Goal: Information Seeking & Learning: Learn about a topic

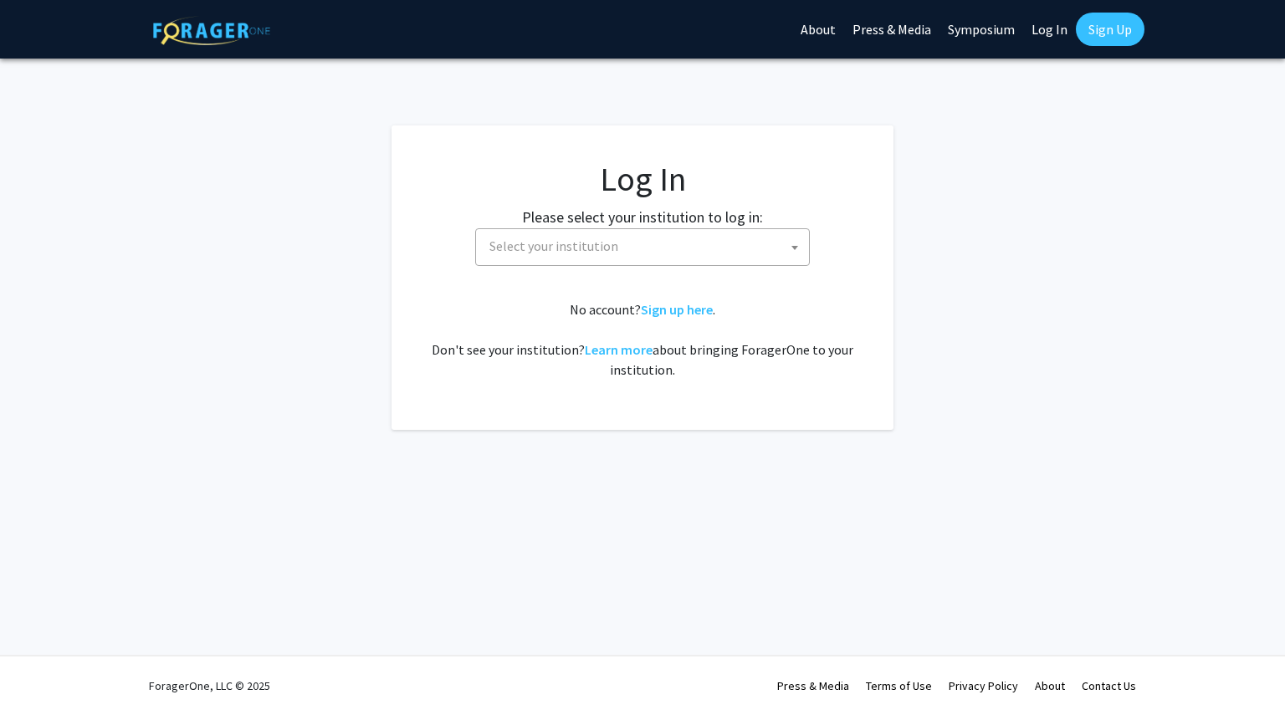
select select
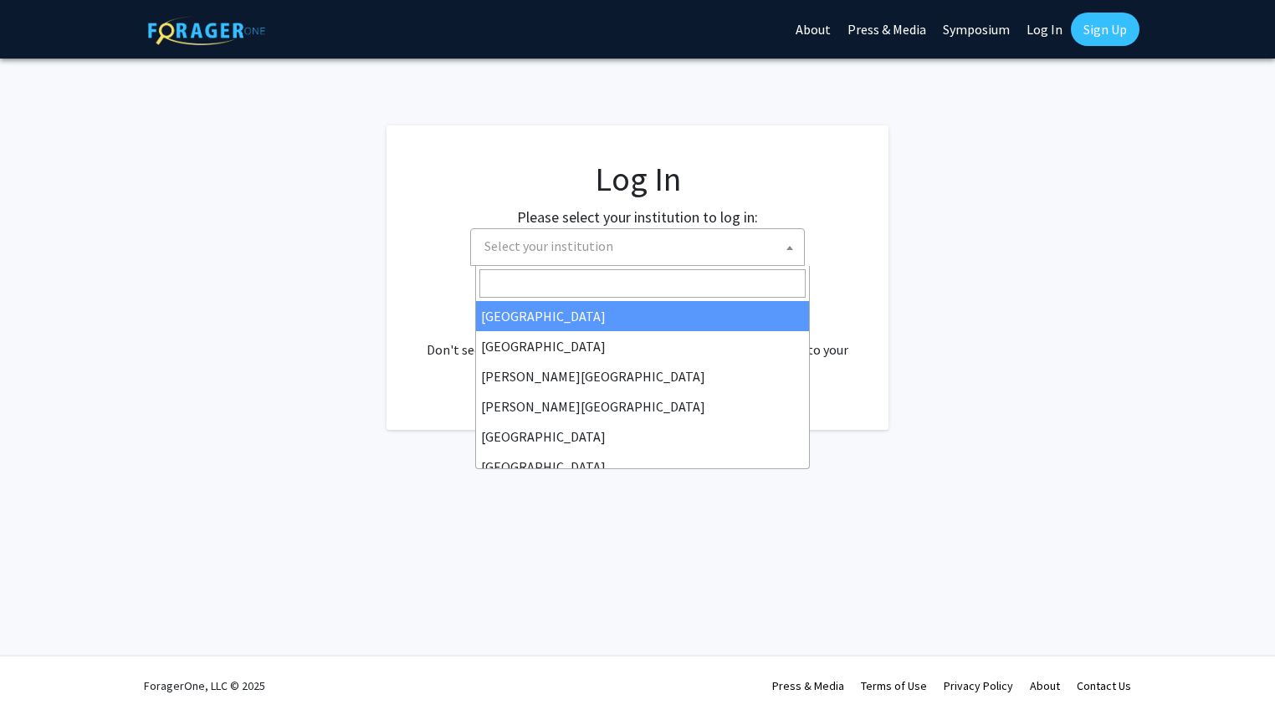
click at [595, 245] on span "Select your institution" at bounding box center [548, 246] width 129 height 17
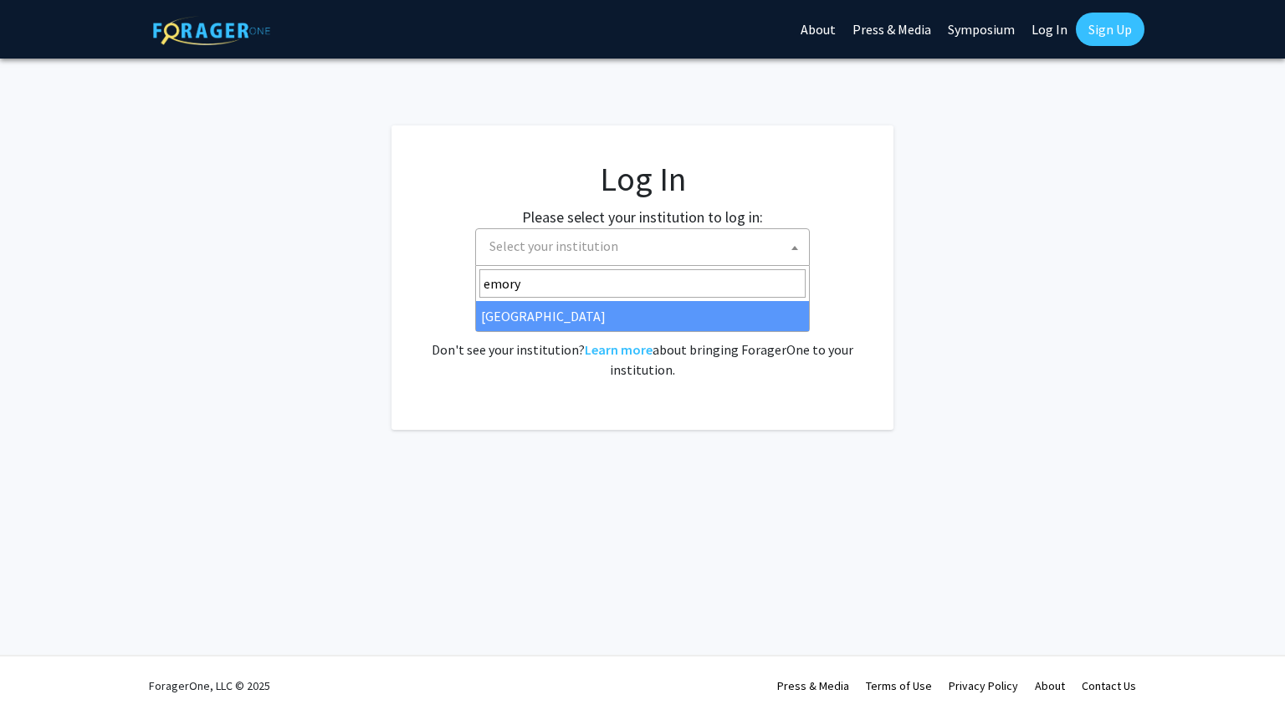
type input "emory"
select select "12"
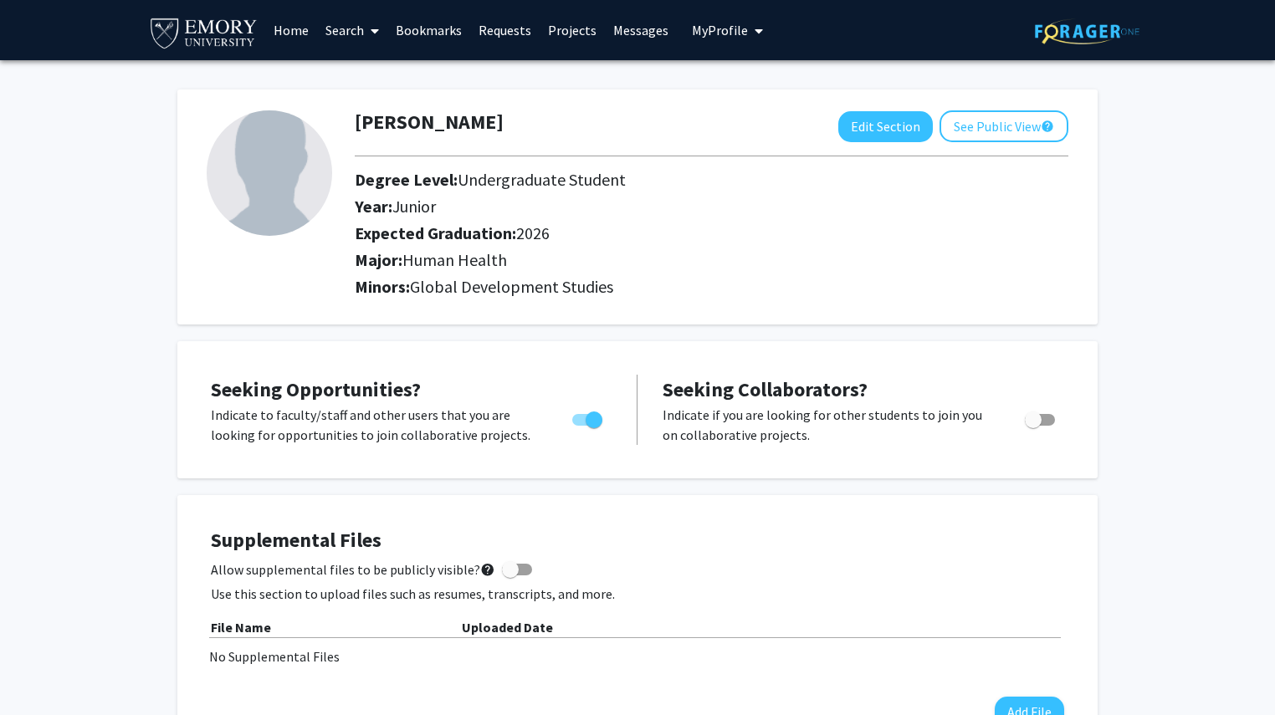
click at [559, 32] on link "Projects" at bounding box center [572, 30] width 65 height 59
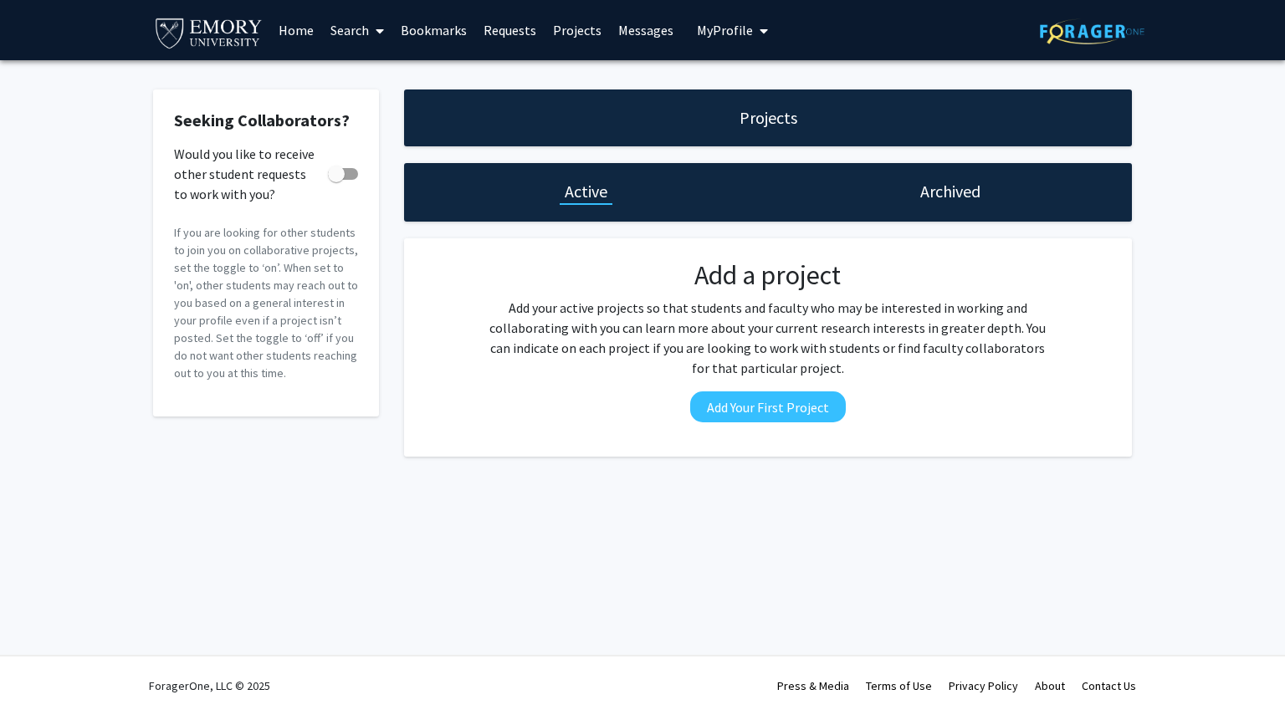
click at [298, 31] on link "Home" at bounding box center [296, 30] width 52 height 59
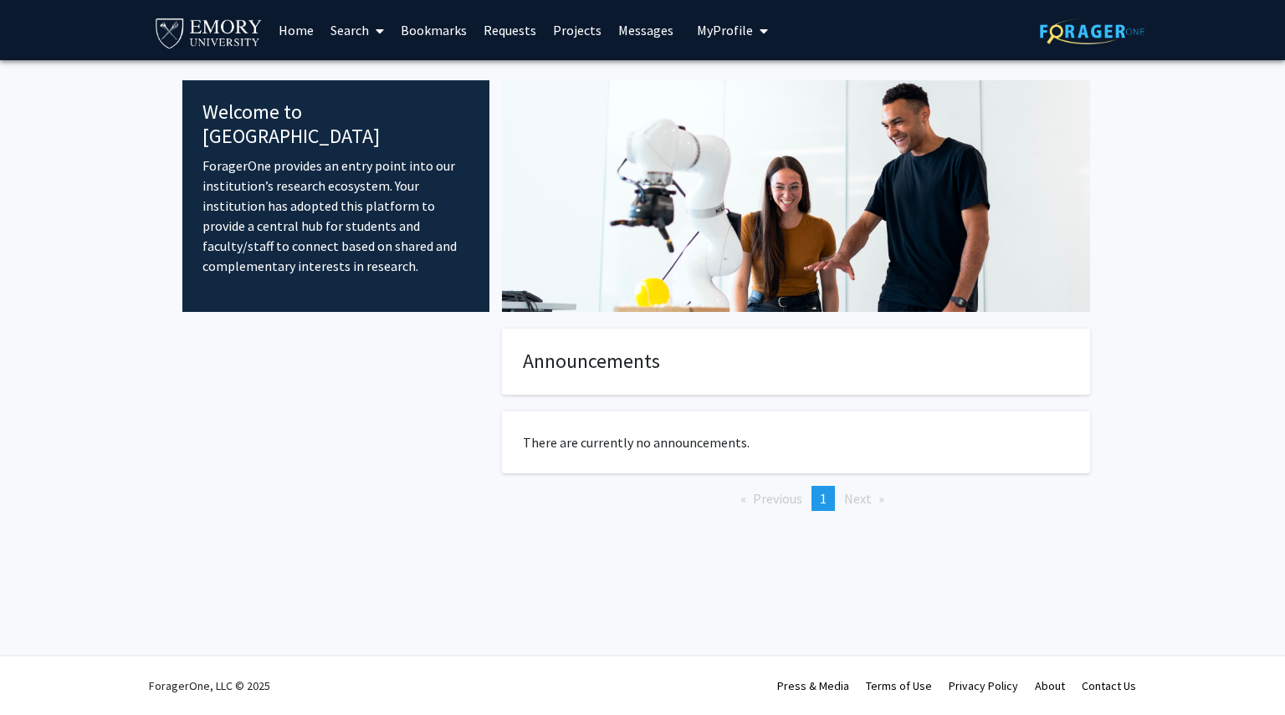
click at [366, 34] on link "Search" at bounding box center [357, 30] width 70 height 59
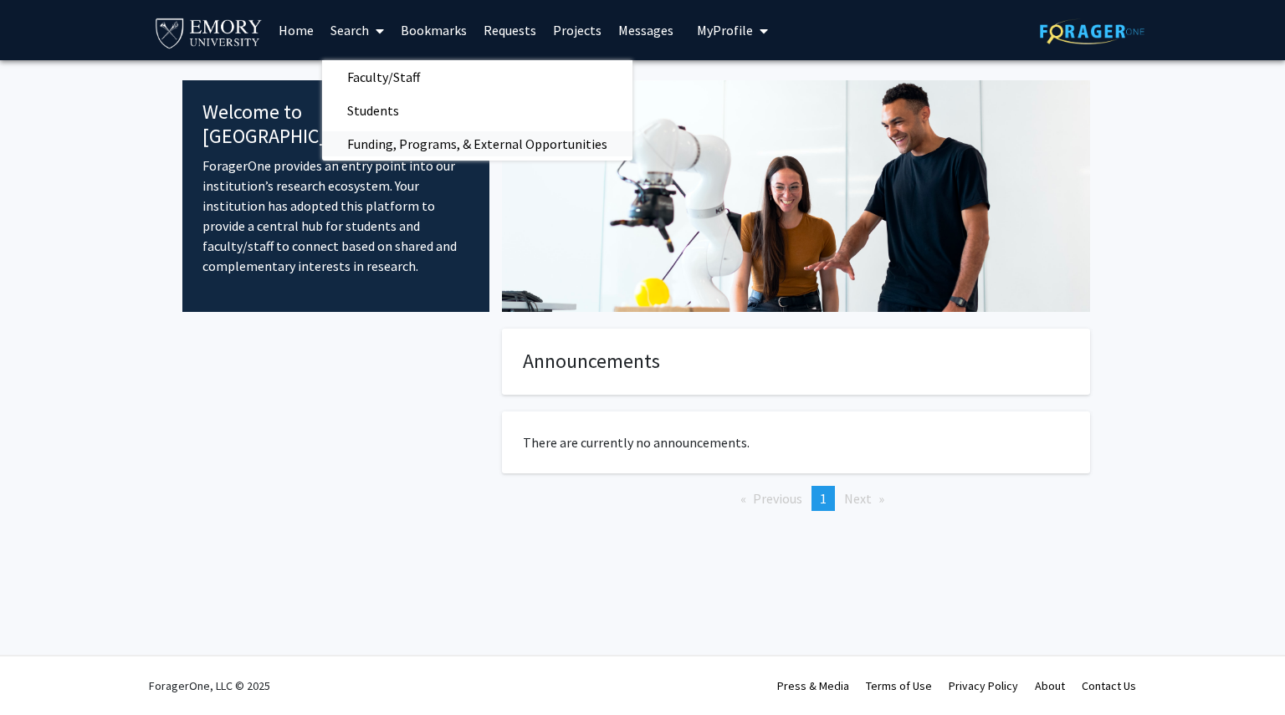
click at [395, 147] on span "Funding, Programs, & External Opportunities" at bounding box center [477, 143] width 310 height 33
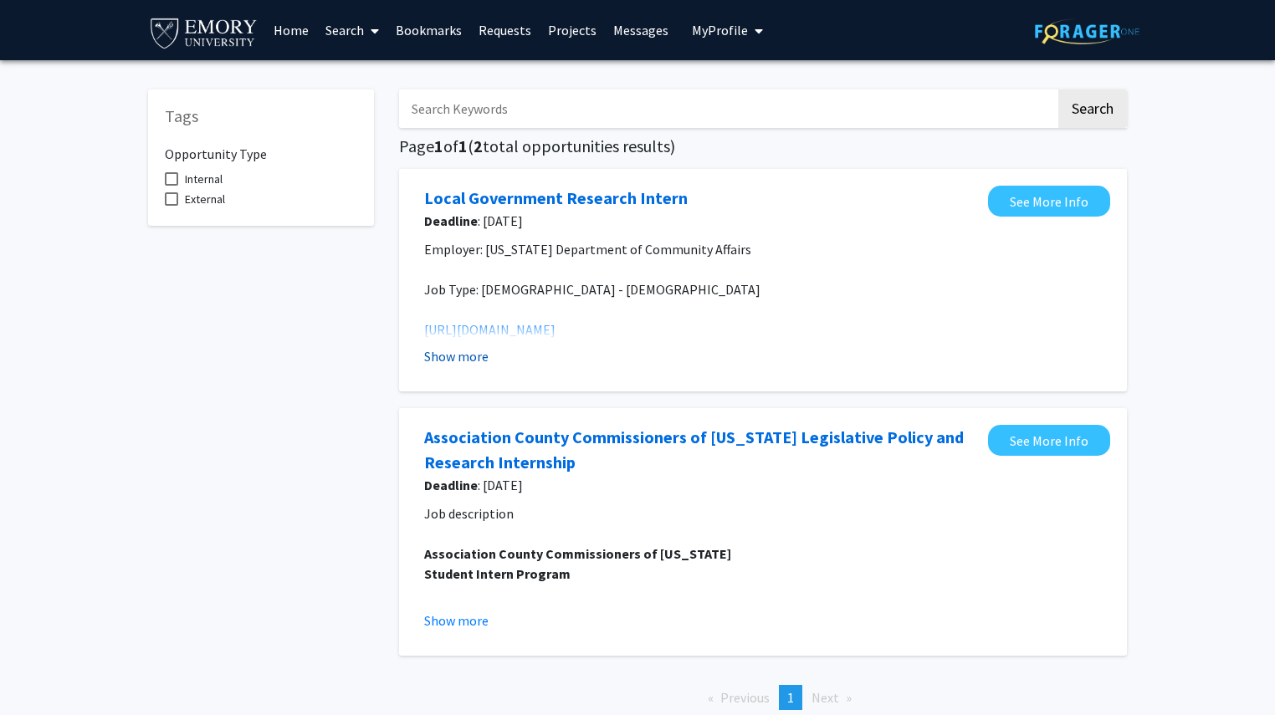
click at [462, 361] on button "Show more" at bounding box center [456, 356] width 64 height 20
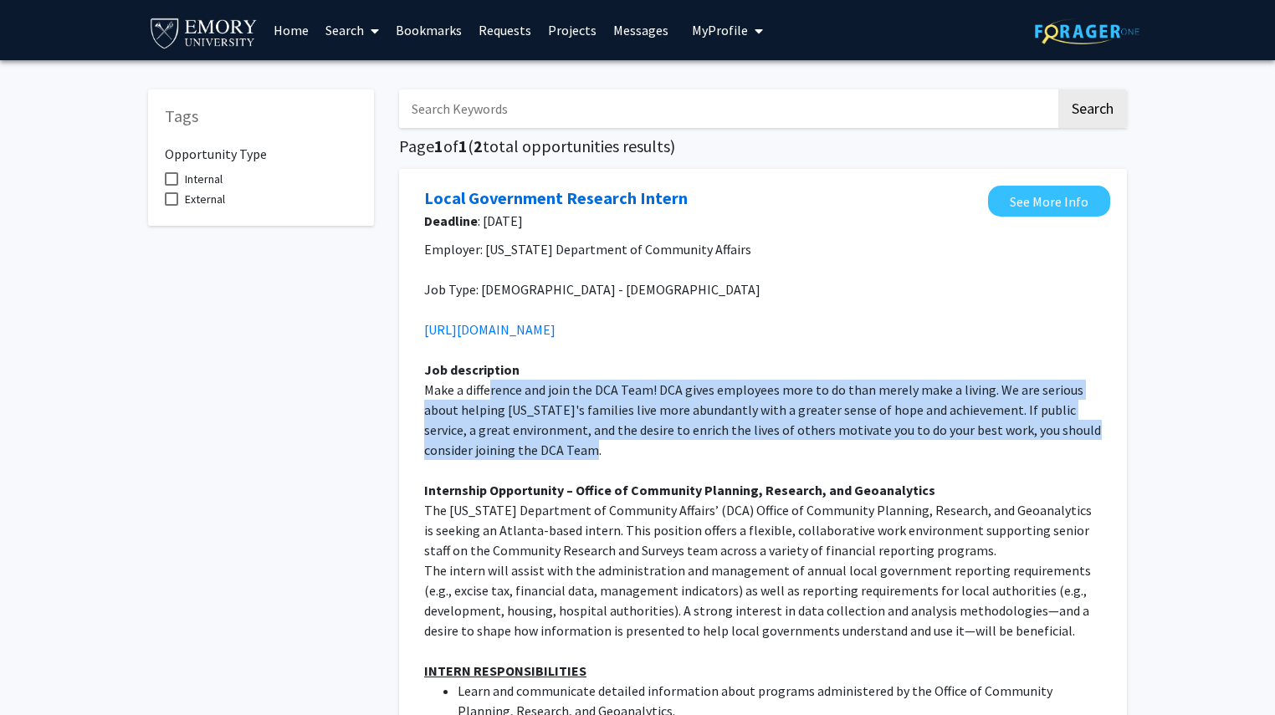
drag, startPoint x: 490, startPoint y: 399, endPoint x: 637, endPoint y: 443, distance: 152.7
click at [637, 443] on p "Make a difference and join the DCA Team! DCA gives employees more to do than me…" at bounding box center [763, 420] width 678 height 80
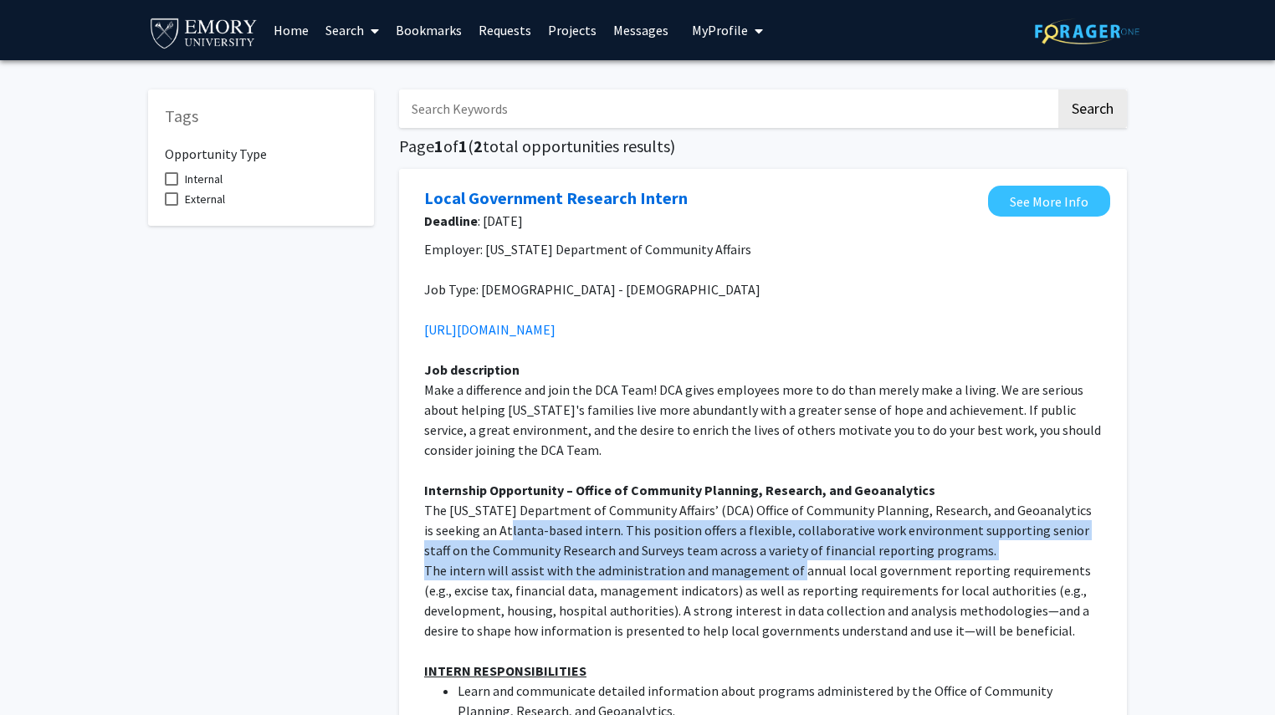
drag, startPoint x: 514, startPoint y: 520, endPoint x: 791, endPoint y: 580, distance: 284.0
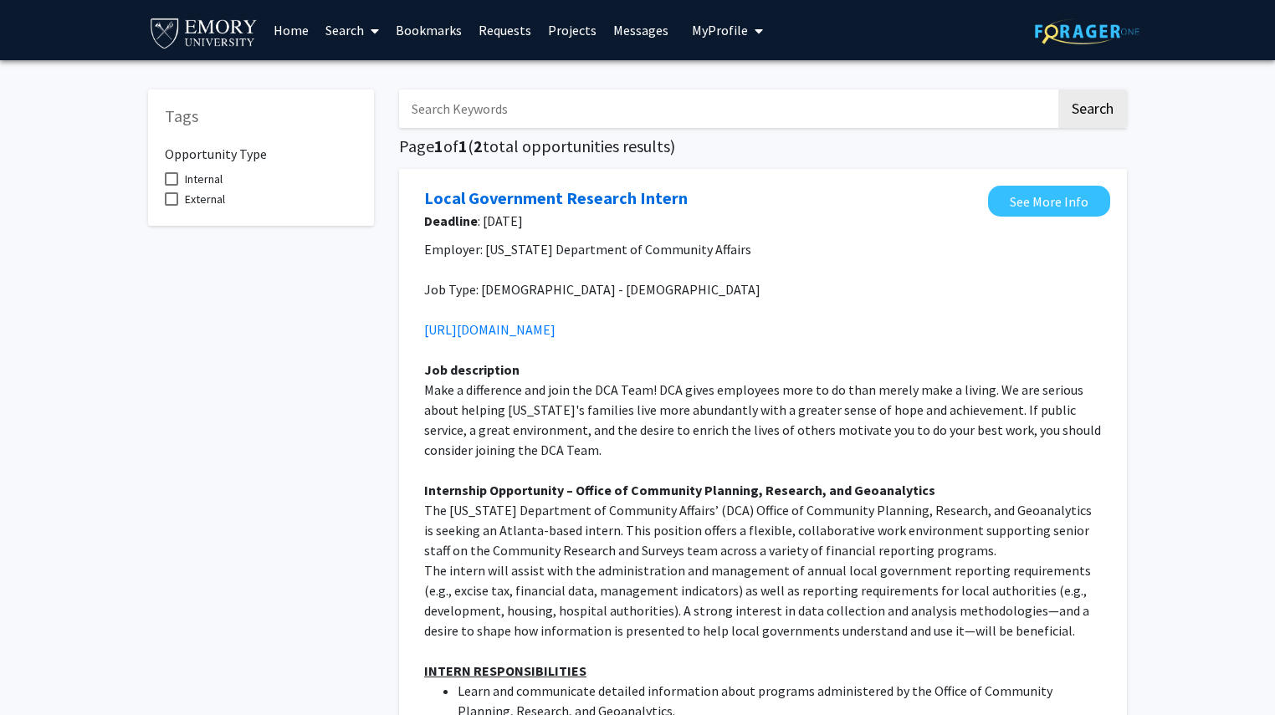
click at [639, 599] on p "The intern will assist with the administration and management of annual local g…" at bounding box center [763, 601] width 678 height 80
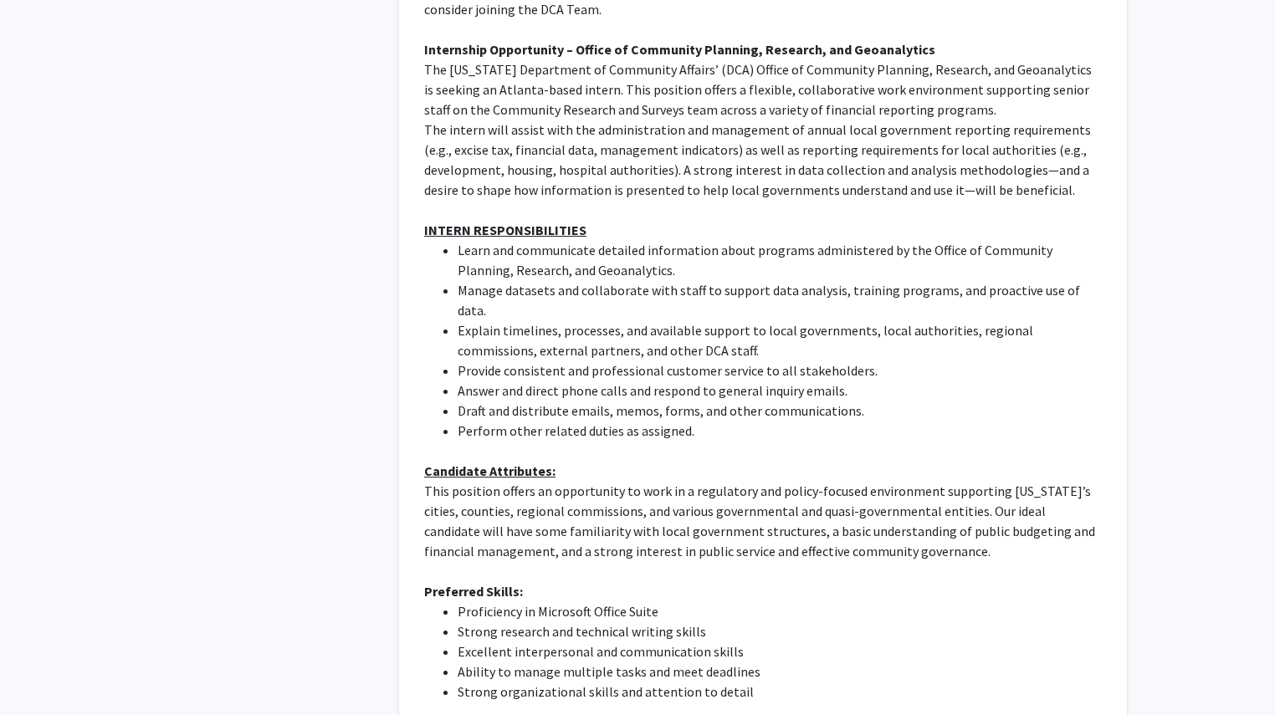
scroll to position [442, 0]
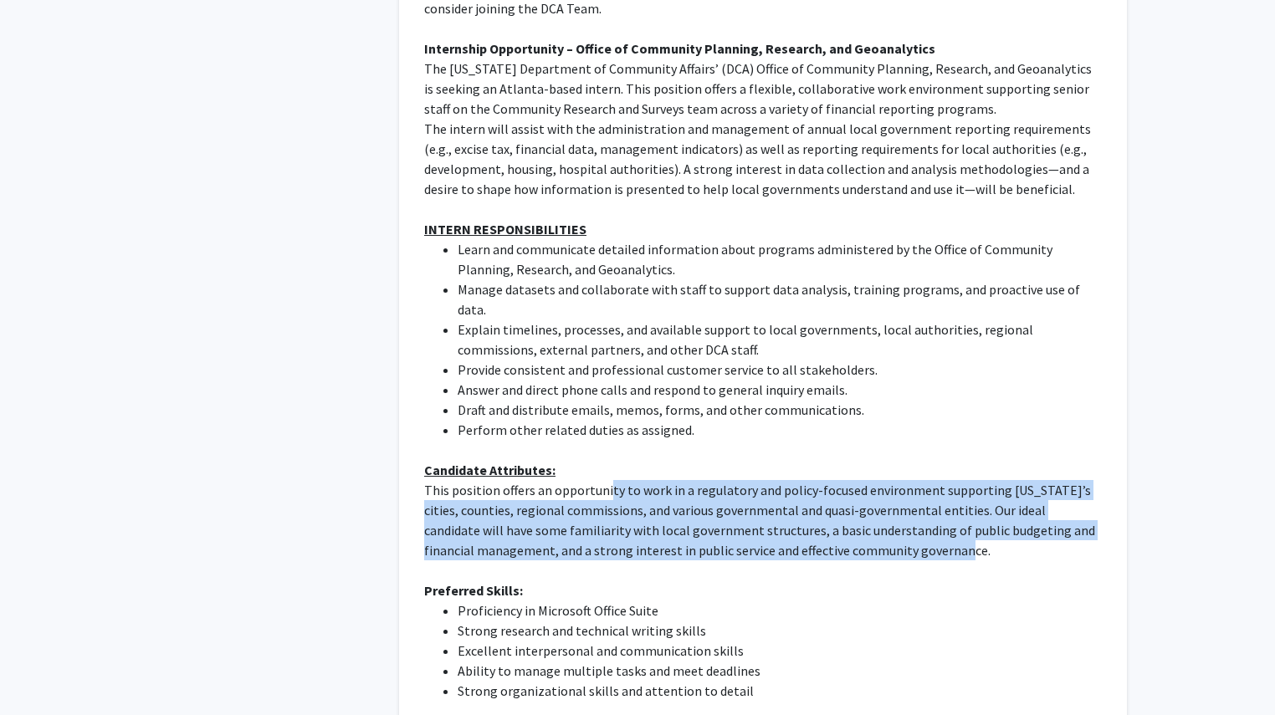
drag, startPoint x: 607, startPoint y: 468, endPoint x: 944, endPoint y: 531, distance: 343.1
click at [944, 531] on p "This position offers an opportunity to work in a regulatory and policy-focused …" at bounding box center [763, 520] width 678 height 80
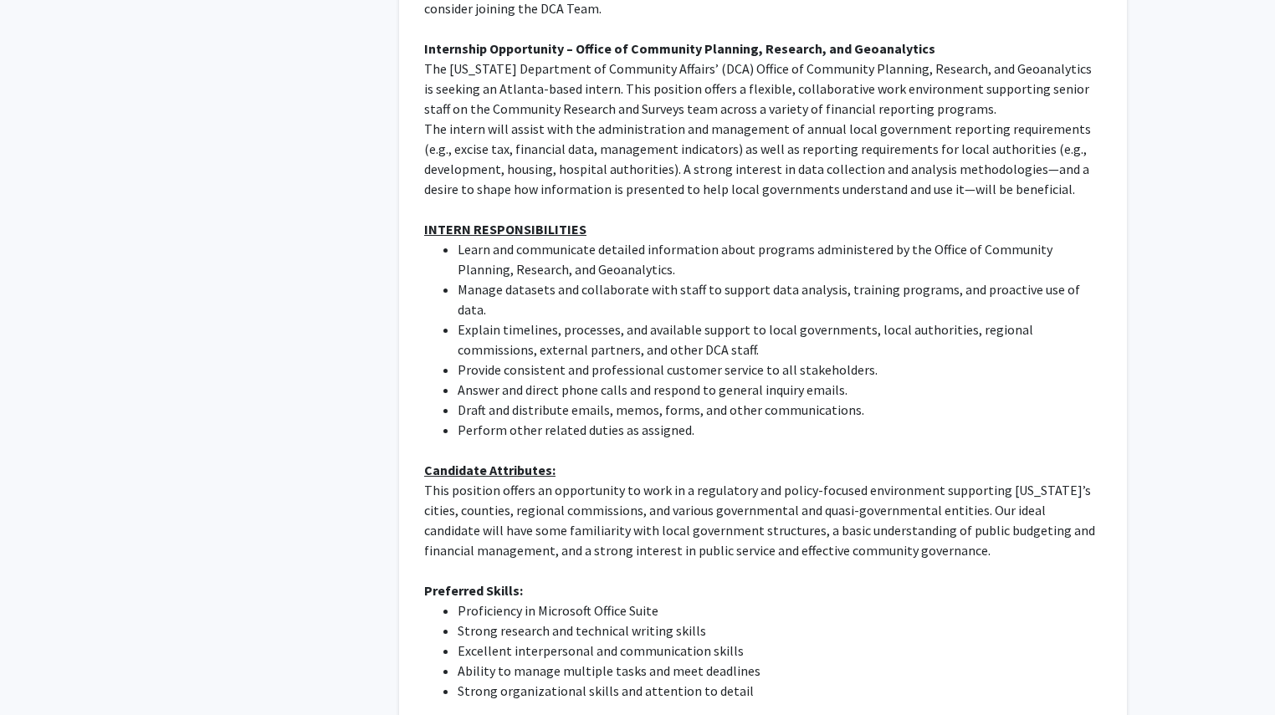
click at [579, 661] on li "Ability to manage multiple tasks and meet deadlines" at bounding box center [780, 671] width 644 height 20
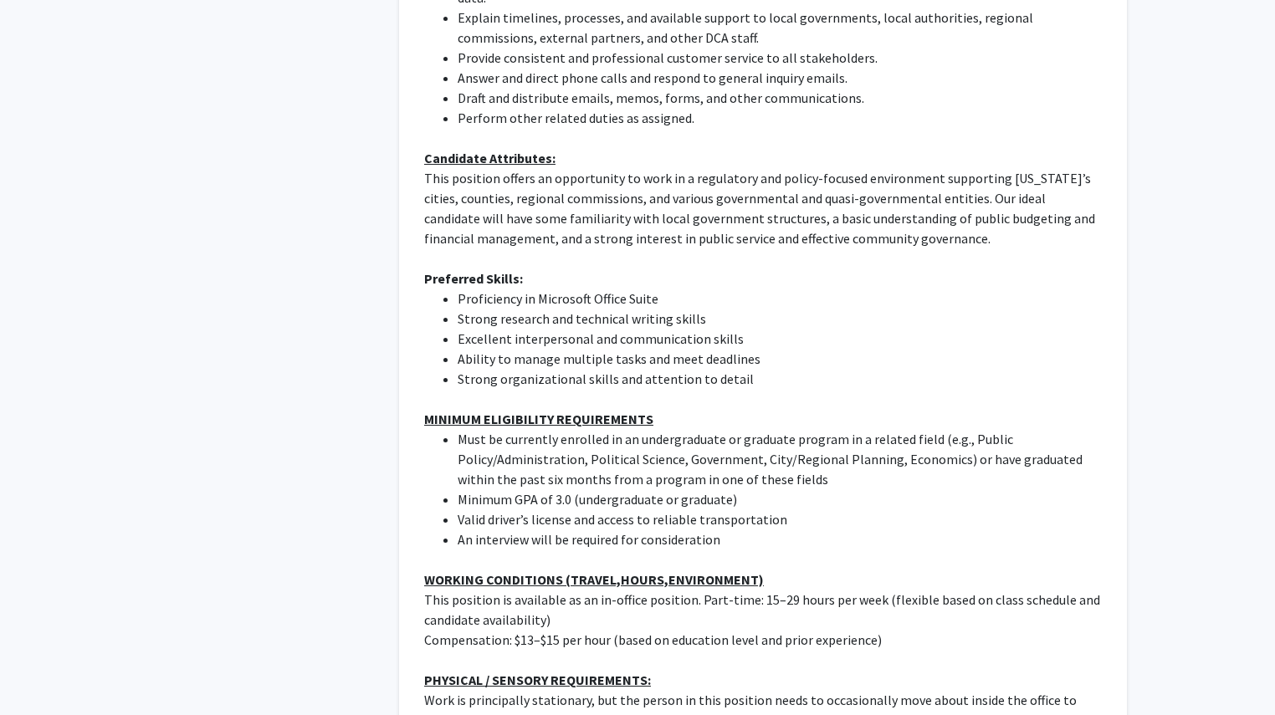
scroll to position [828, 0]
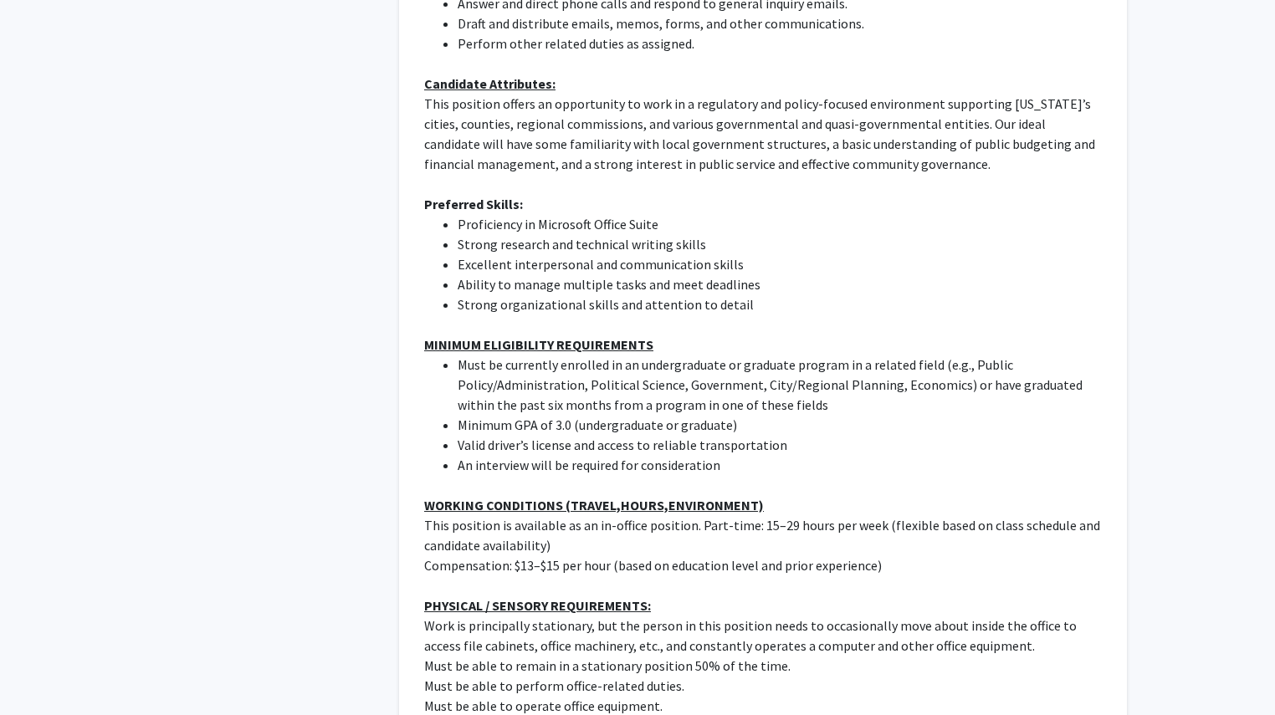
click at [579, 656] on p "Must be able to remain in a stationary position 50% of the time." at bounding box center [763, 666] width 678 height 20
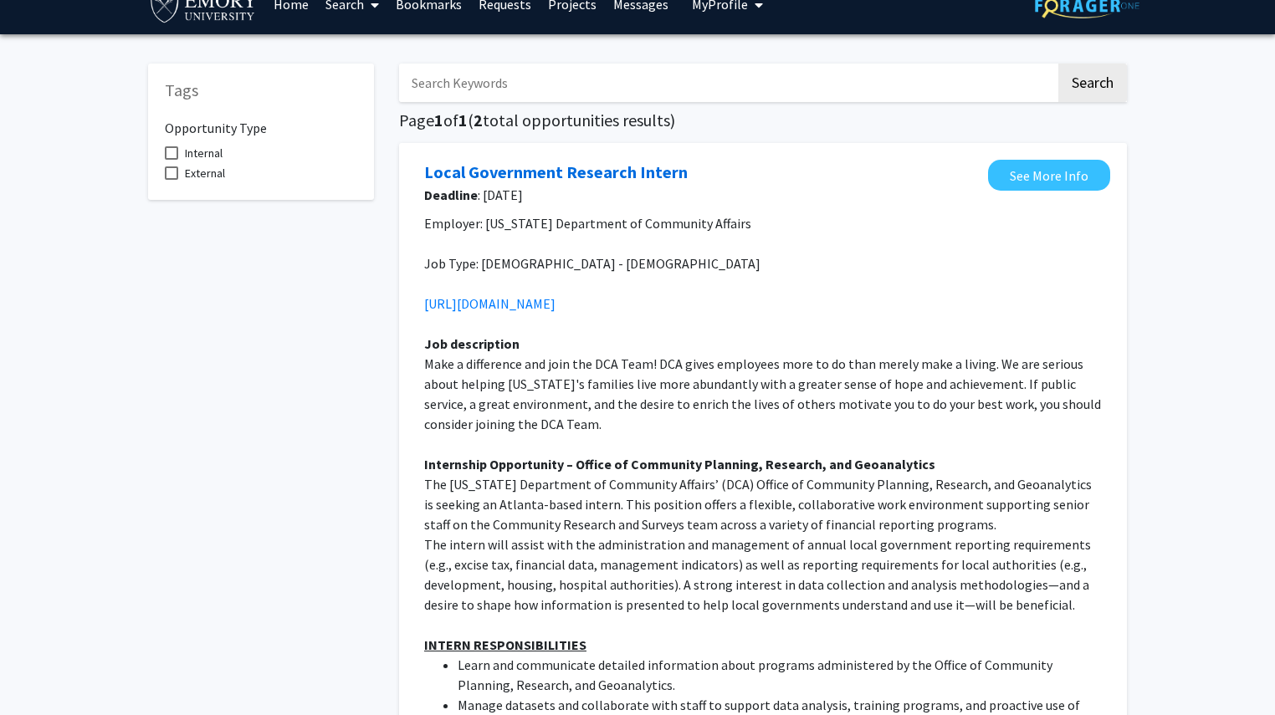
scroll to position [0, 0]
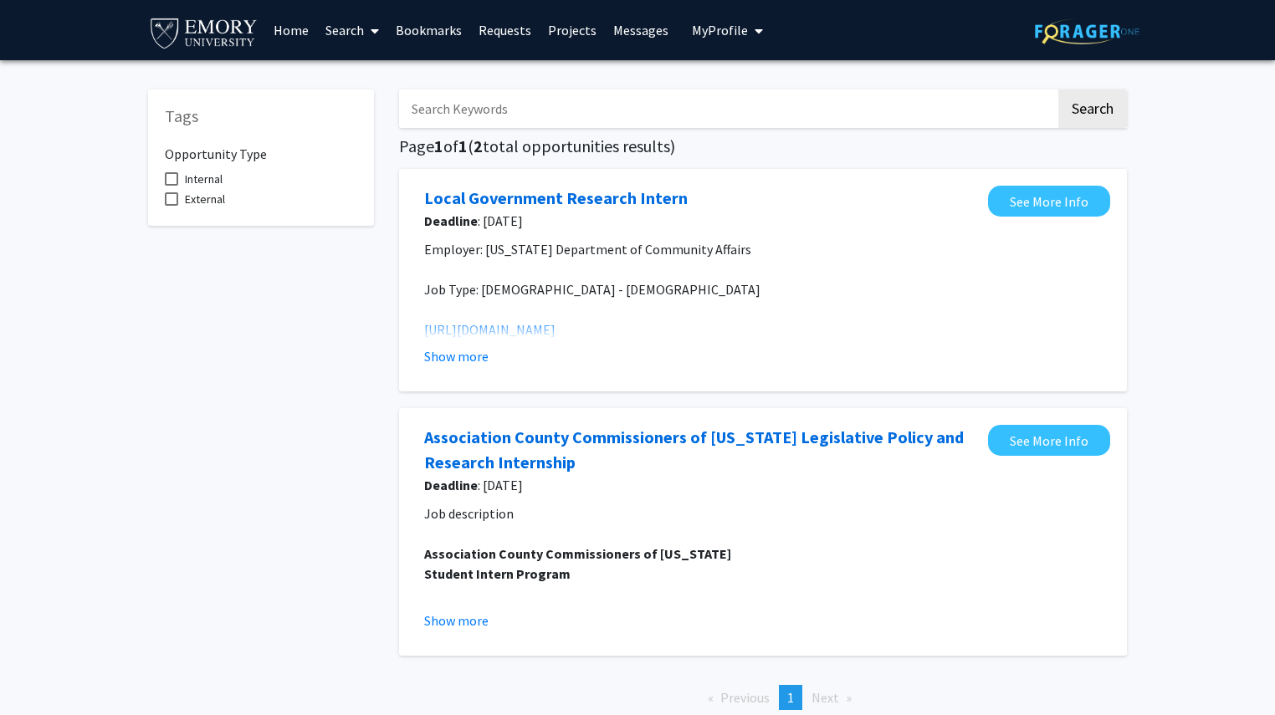
click at [371, 33] on icon at bounding box center [375, 30] width 8 height 13
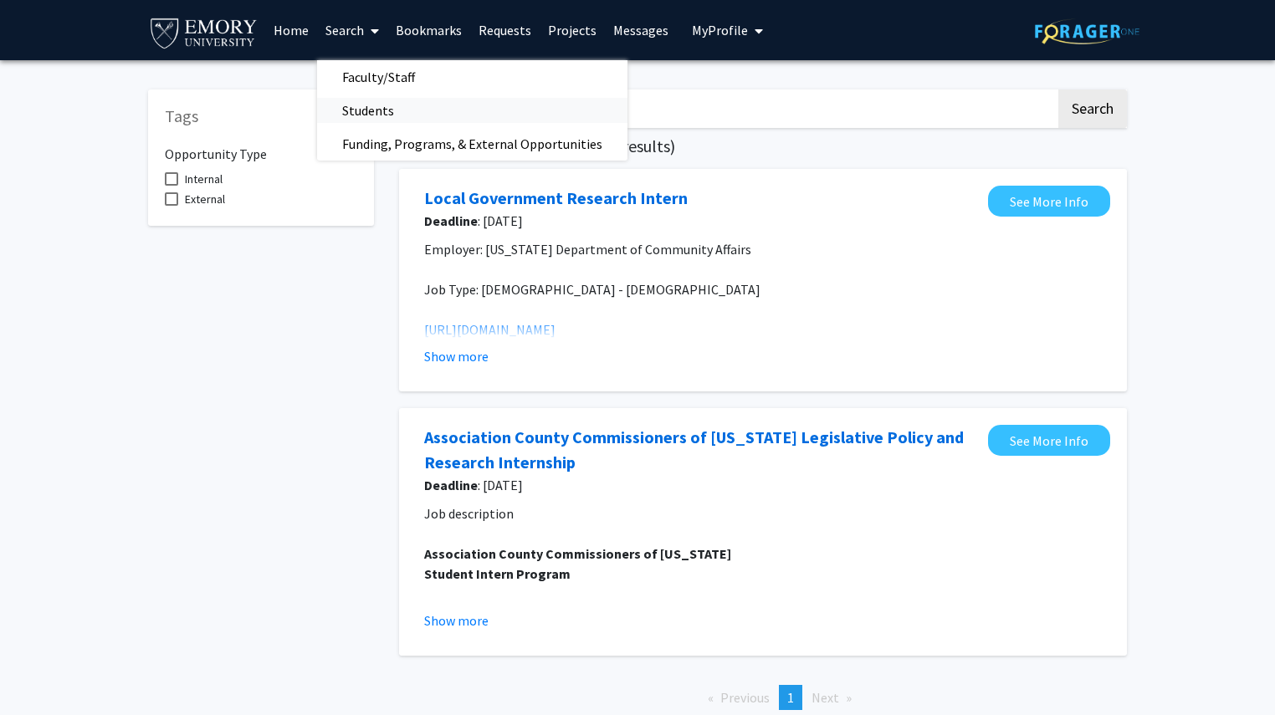
click at [384, 106] on span "Students" at bounding box center [368, 110] width 102 height 33
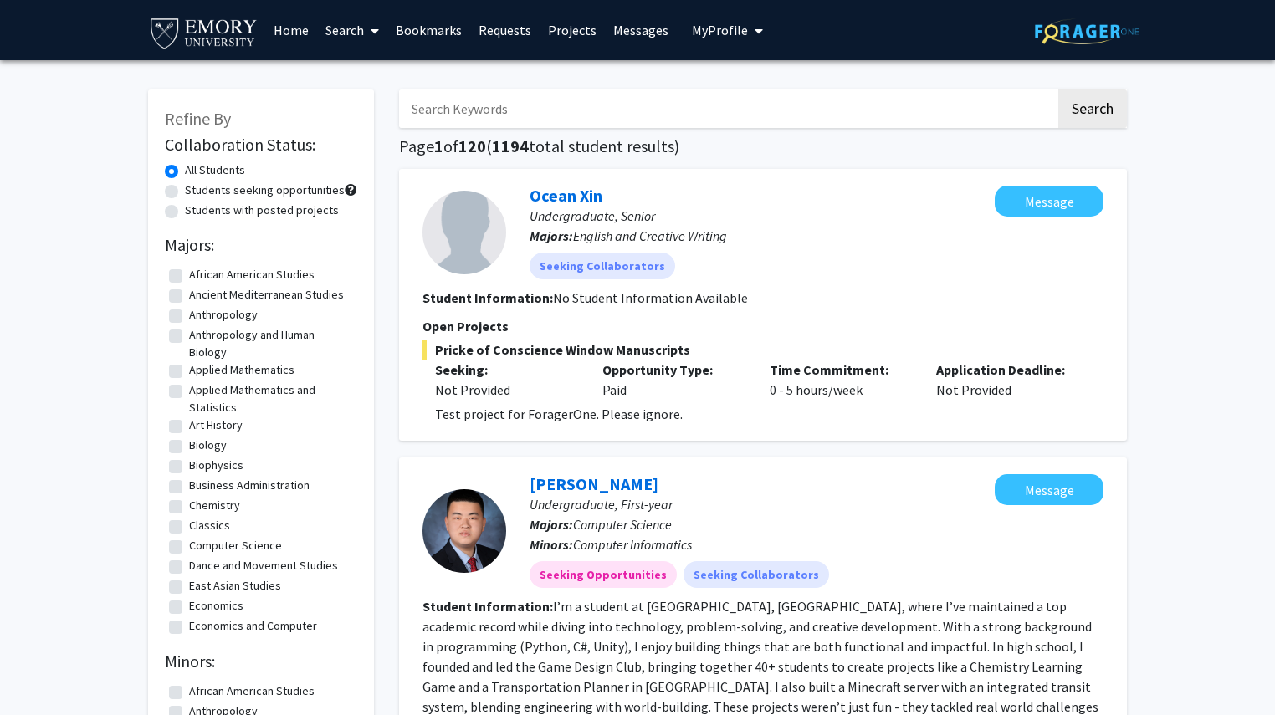
click at [506, 32] on link "Requests" at bounding box center [504, 30] width 69 height 59
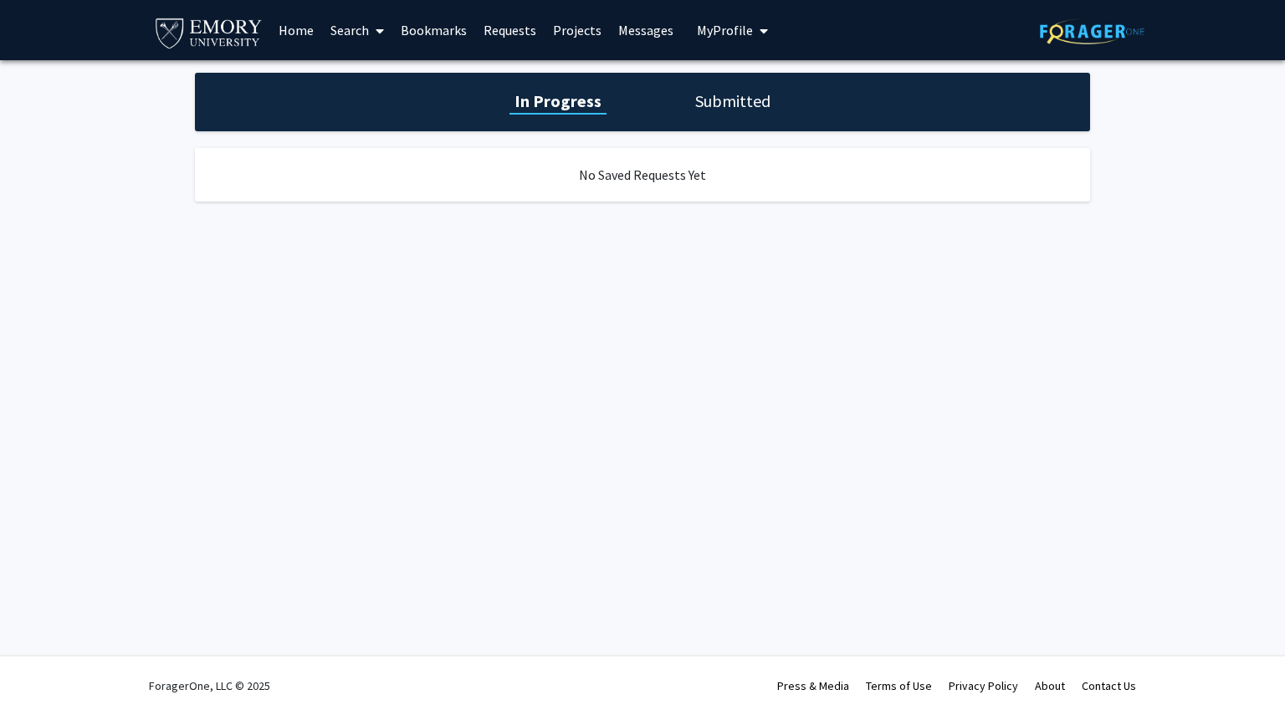
click at [735, 49] on button "My Profile" at bounding box center [732, 30] width 81 height 60
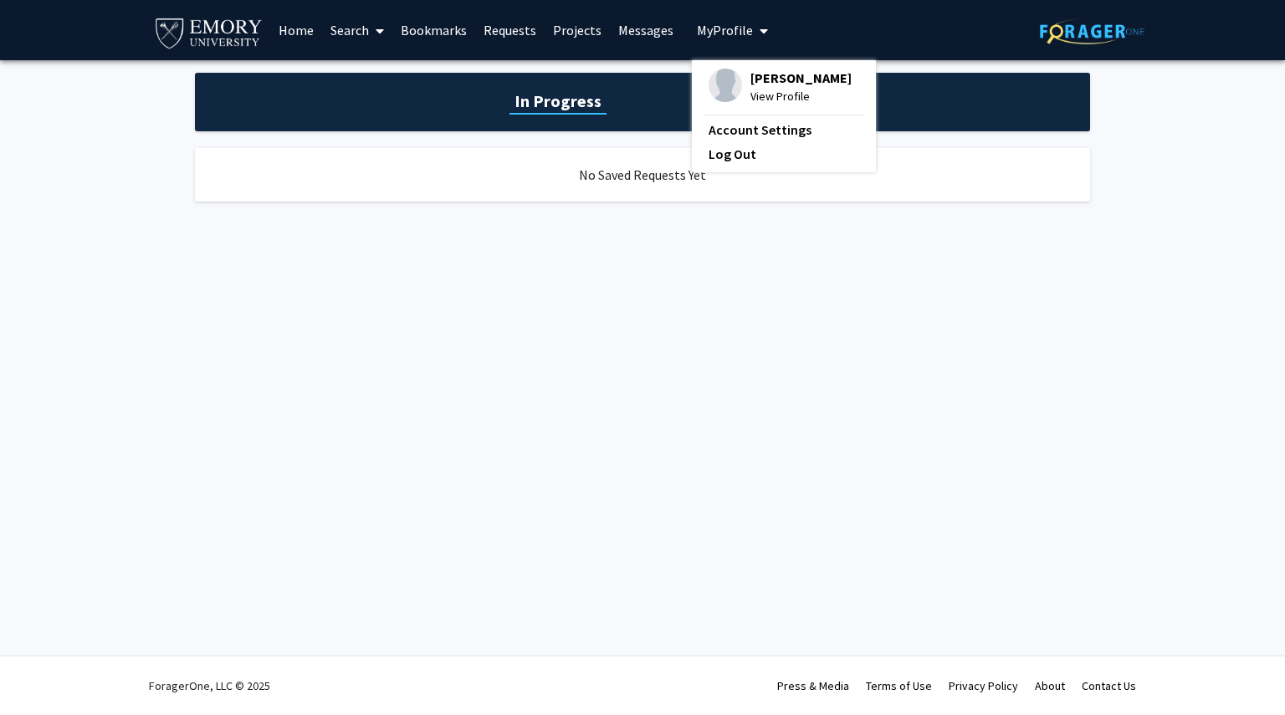
click at [302, 37] on link "Home" at bounding box center [296, 30] width 52 height 59
